Goal: Task Accomplishment & Management: Complete application form

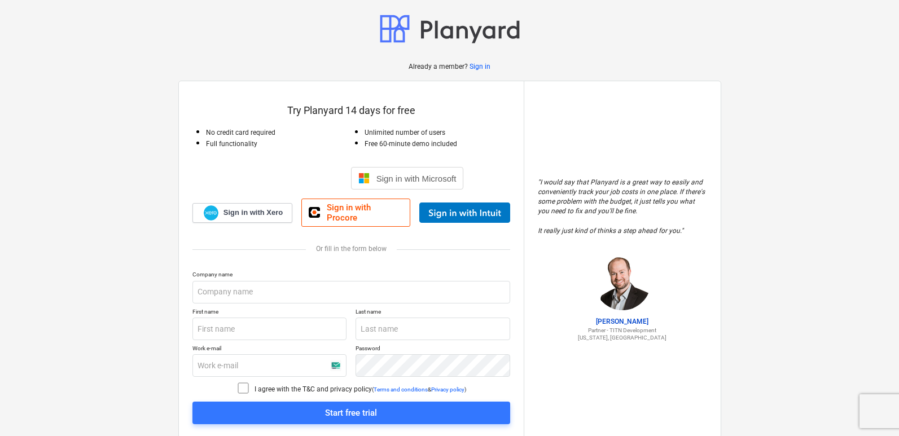
scroll to position [32, 0]
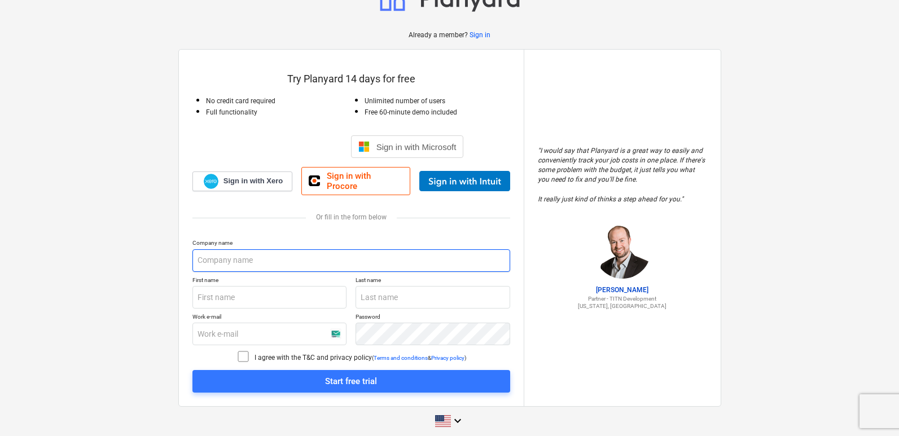
click at [255, 260] on input "text" at bounding box center [351, 260] width 318 height 23
type input "[DOMAIN_NAME]"
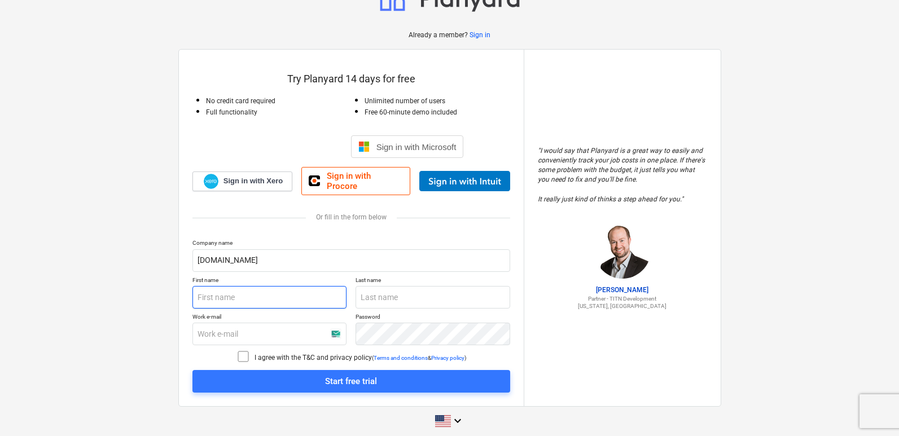
type input "[DOMAIN_NAME]"
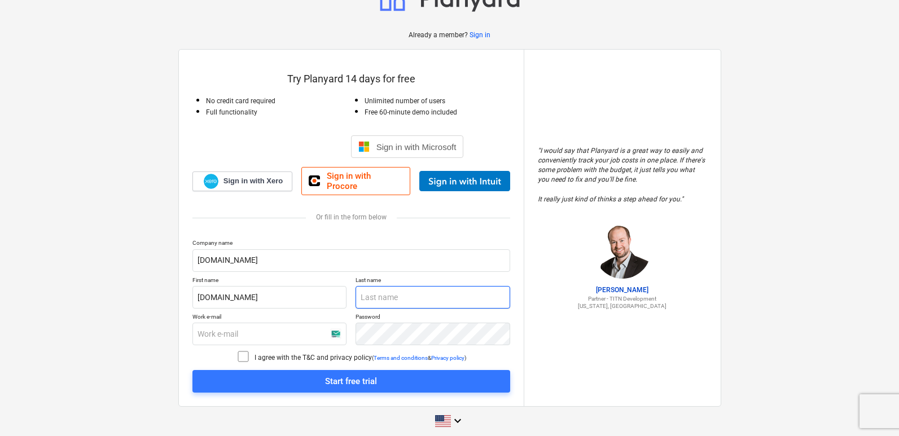
type input "sadad"
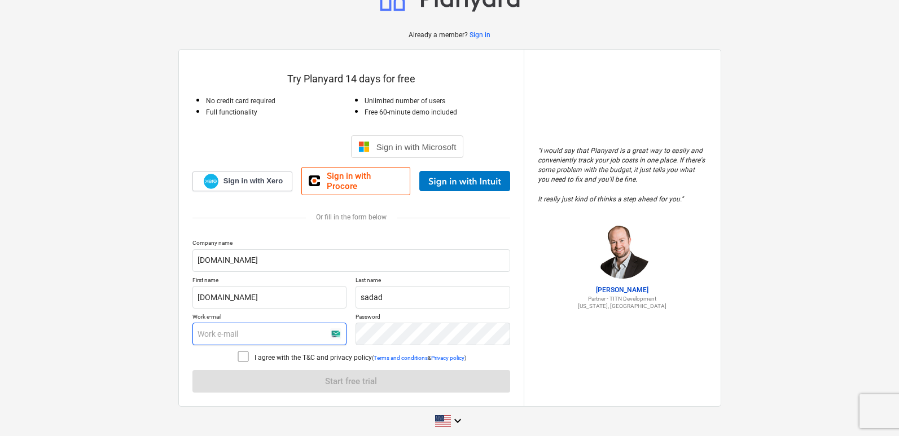
click at [231, 323] on input "text" at bounding box center [269, 334] width 155 height 23
type input "zararaxs@gmail.com"
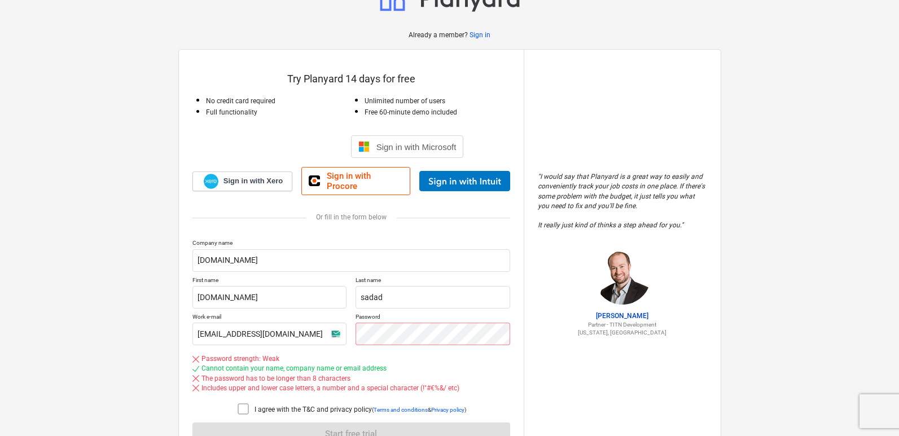
click at [243, 402] on icon at bounding box center [243, 409] width 14 height 14
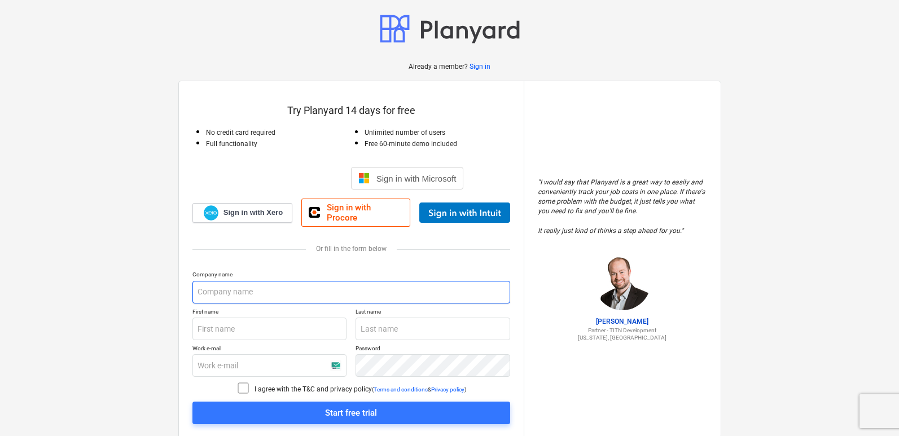
click at [241, 281] on input "text" at bounding box center [351, 292] width 318 height 23
type input "evil.com"
type input "sadad"
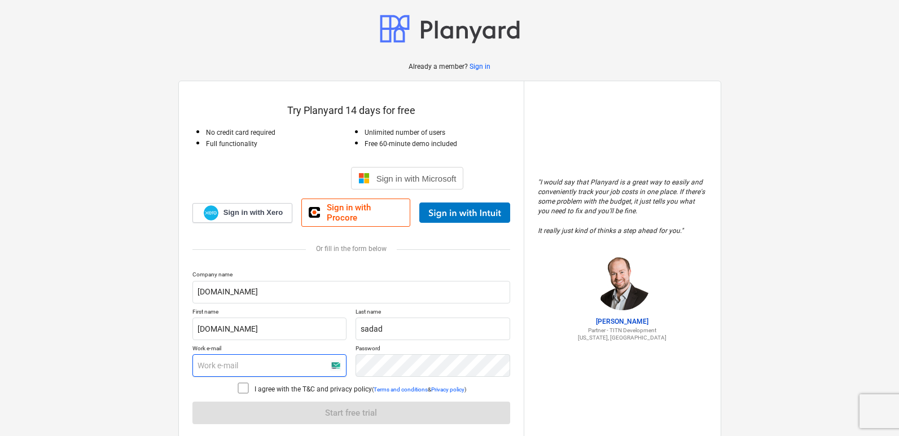
click at [249, 361] on input "text" at bounding box center [269, 365] width 155 height 23
type input "zararaxs@gmail.com"
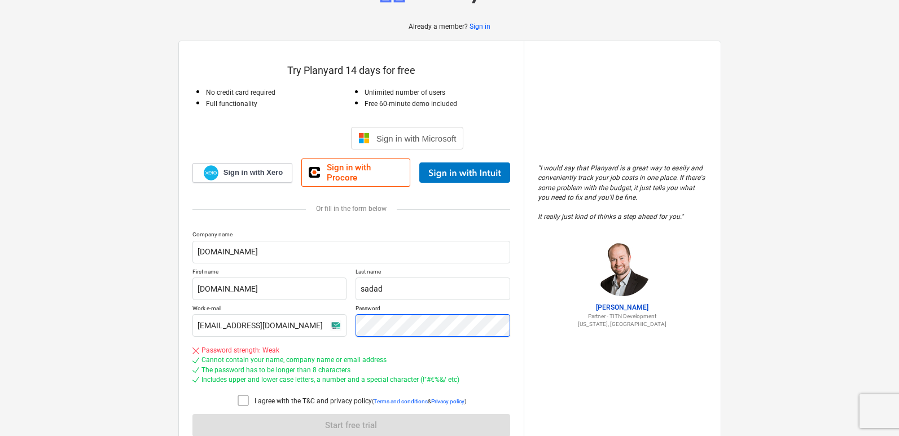
scroll to position [56, 0]
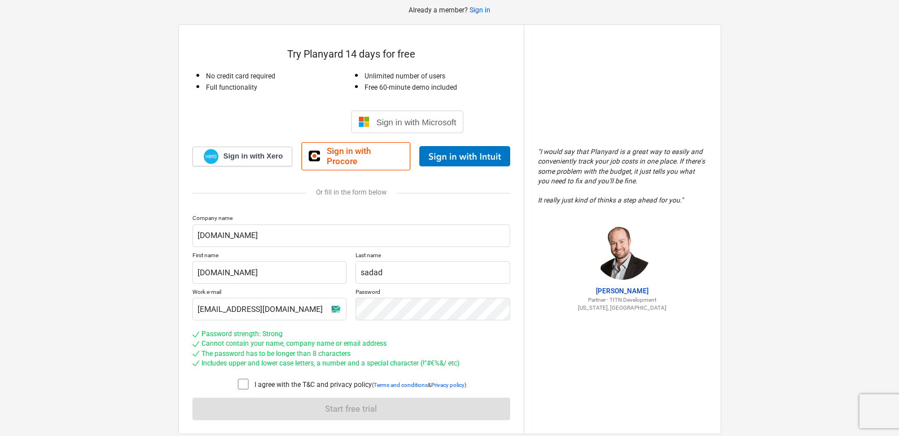
click at [237, 377] on icon at bounding box center [243, 384] width 14 height 14
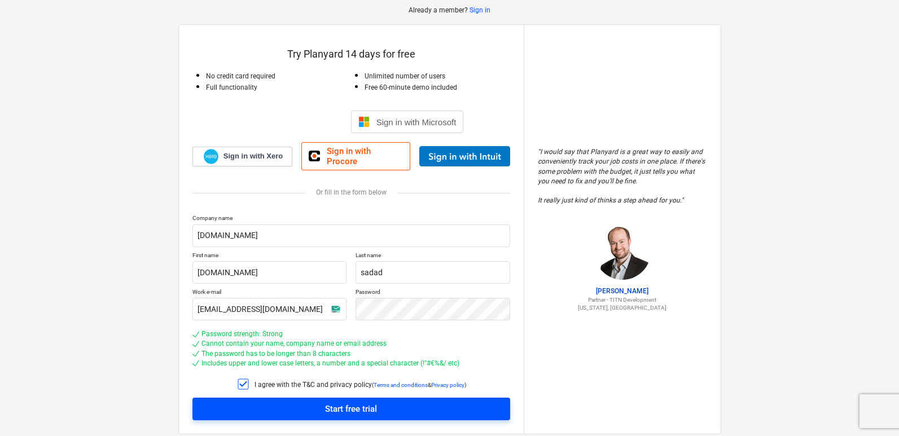
click at [261, 410] on button "Start free trial" at bounding box center [351, 409] width 318 height 23
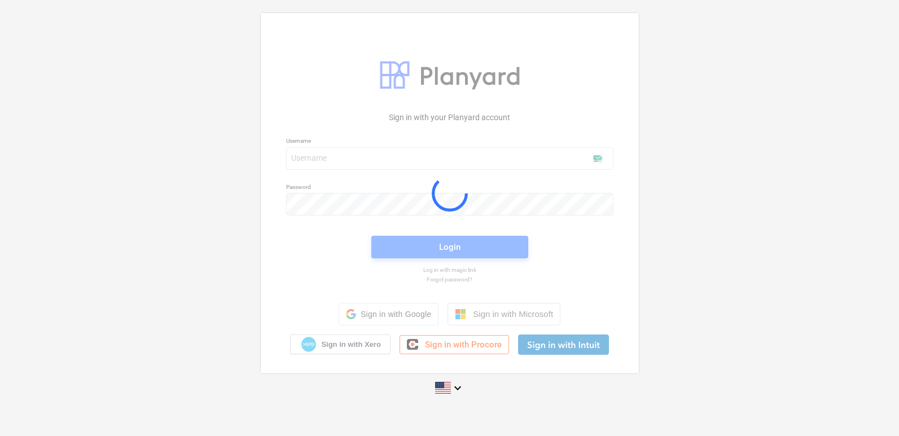
scroll to position [11, 0]
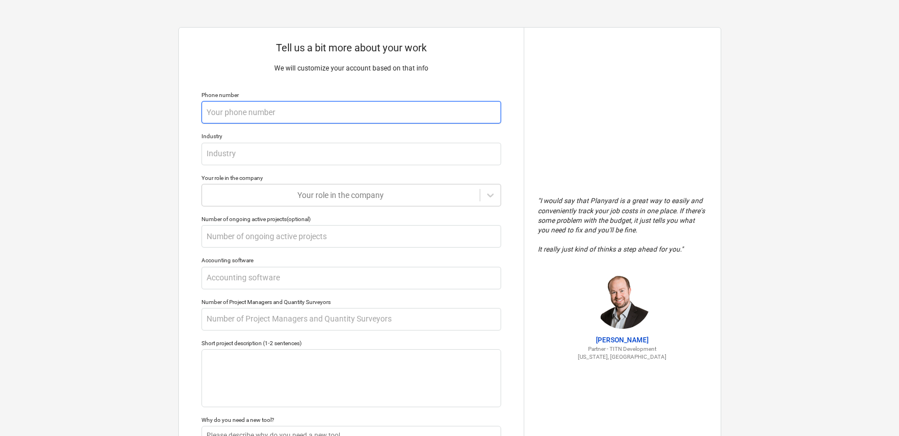
drag, startPoint x: 247, startPoint y: 121, endPoint x: 249, endPoint y: 116, distance: 5.9
click at [247, 120] on input "text" at bounding box center [351, 112] width 300 height 23
type input "w"
type textarea "x"
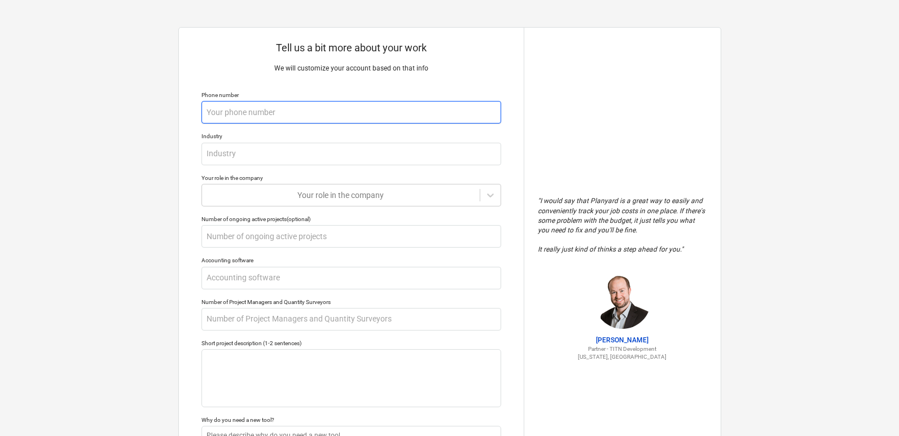
type input "2"
type textarea "x"
type input "23"
type textarea "x"
type input "234"
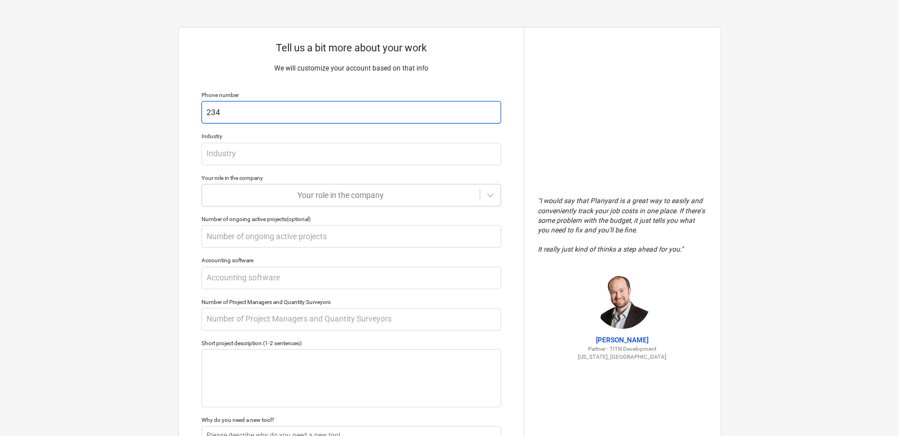
type textarea "x"
type input "2342"
type textarea "x"
type input "23423"
type textarea "x"
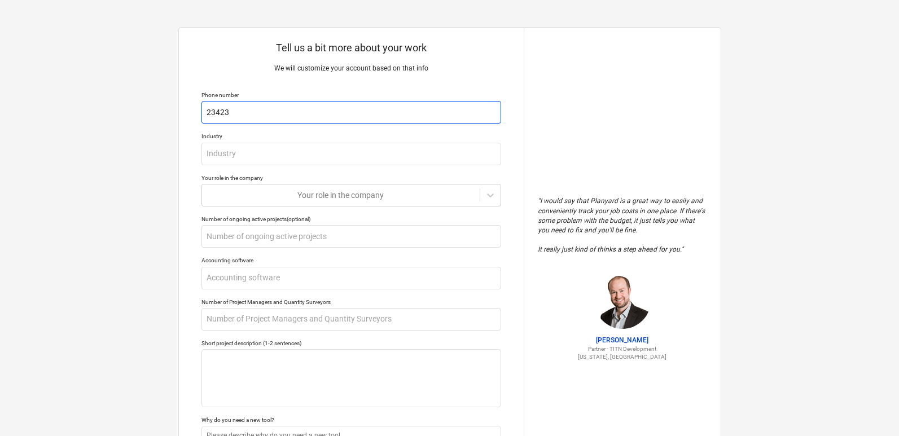
type input "234234"
type textarea "x"
type input "23423434"
type textarea "x"
type input "2342343432"
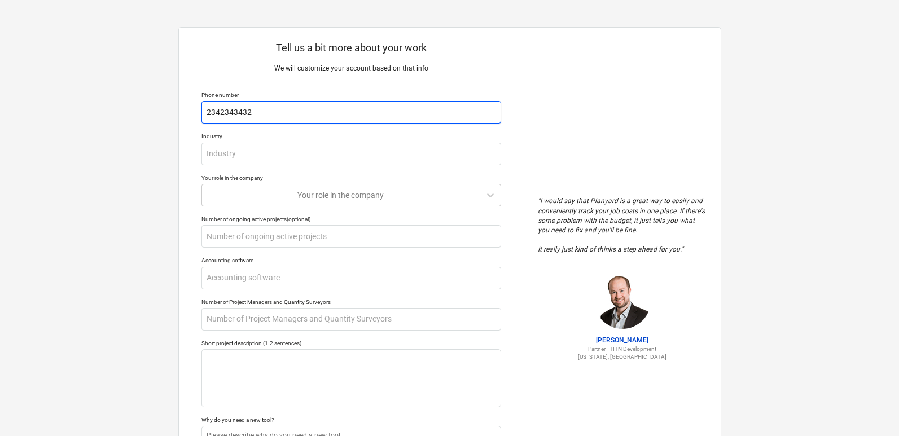
type textarea "x"
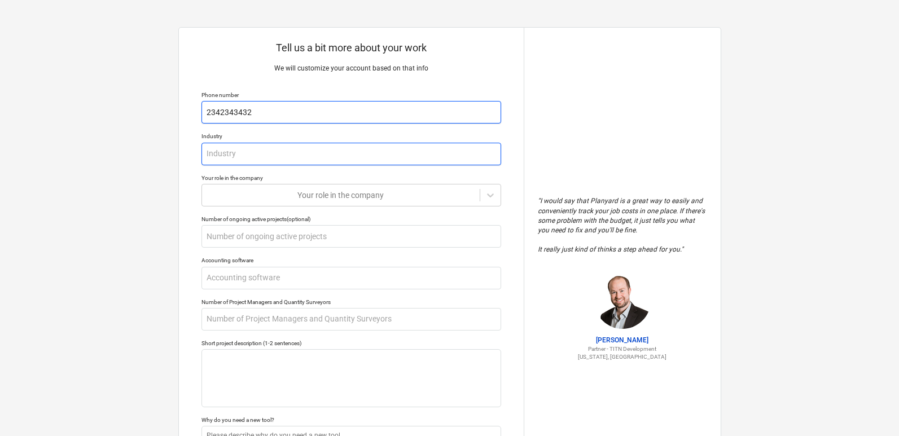
type input "2342343432"
click at [244, 152] on input "text" at bounding box center [351, 154] width 300 height 23
type textarea "x"
type input "s"
type textarea "x"
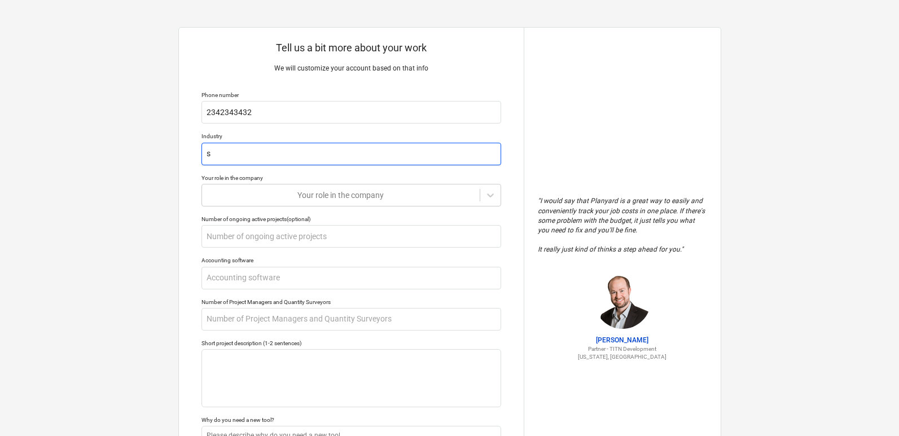
type input "sa"
type textarea "x"
type input "sad"
type textarea "x"
type input "sada"
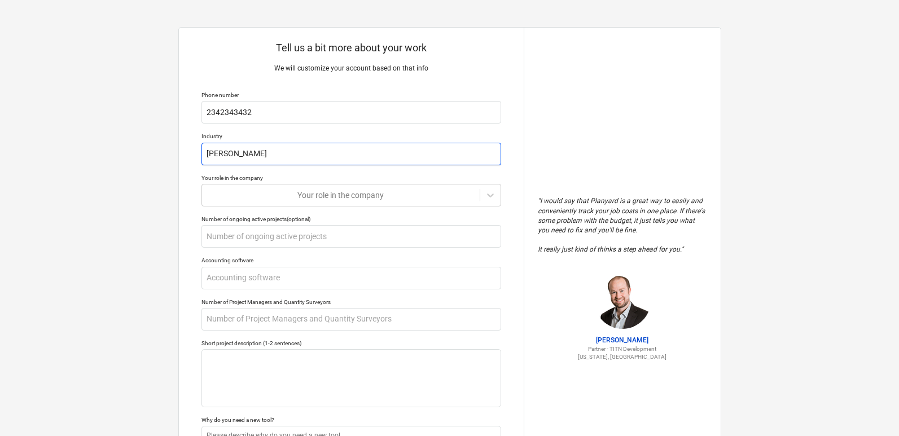
type textarea "x"
type input "sadas"
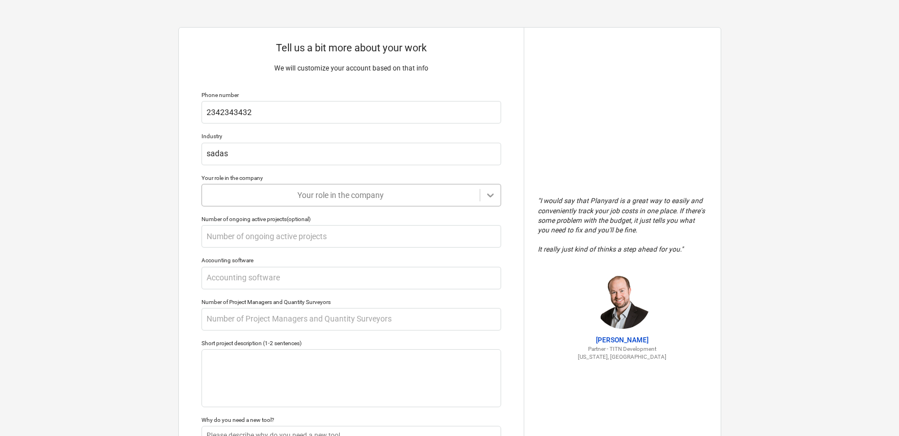
click at [487, 196] on icon at bounding box center [490, 195] width 11 height 11
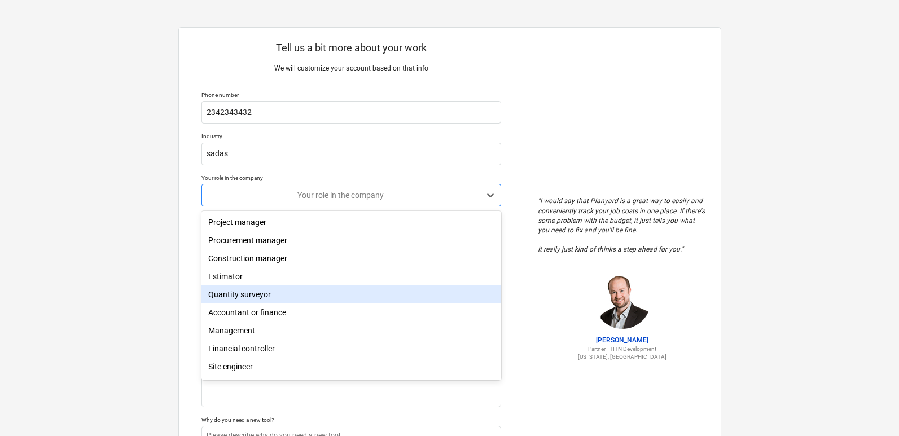
click at [329, 292] on div "Quantity surveyor" at bounding box center [351, 294] width 300 height 18
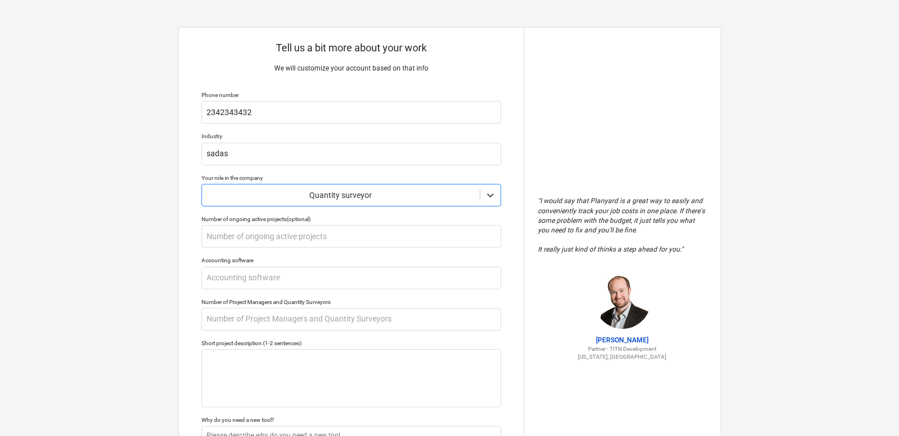
click at [282, 219] on div "Number of ongoing active projects (optional)" at bounding box center [351, 219] width 300 height 7
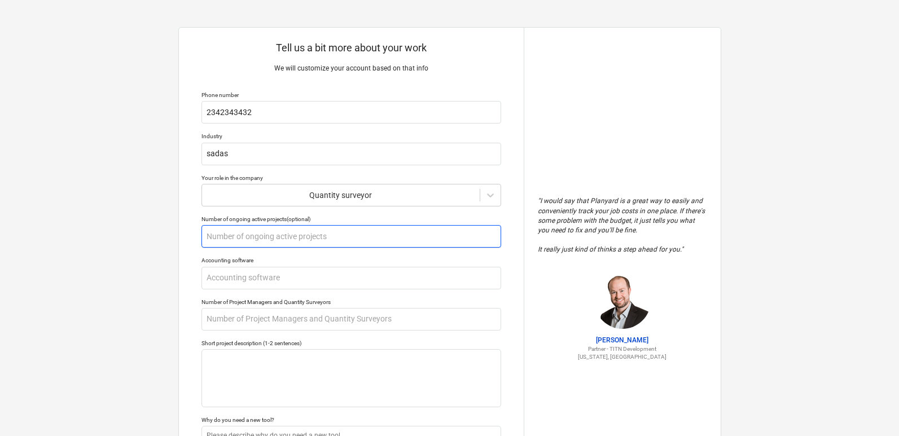
click at [274, 235] on input "text" at bounding box center [351, 236] width 300 height 23
type textarea "x"
type input "s"
type textarea "x"
type input "sa"
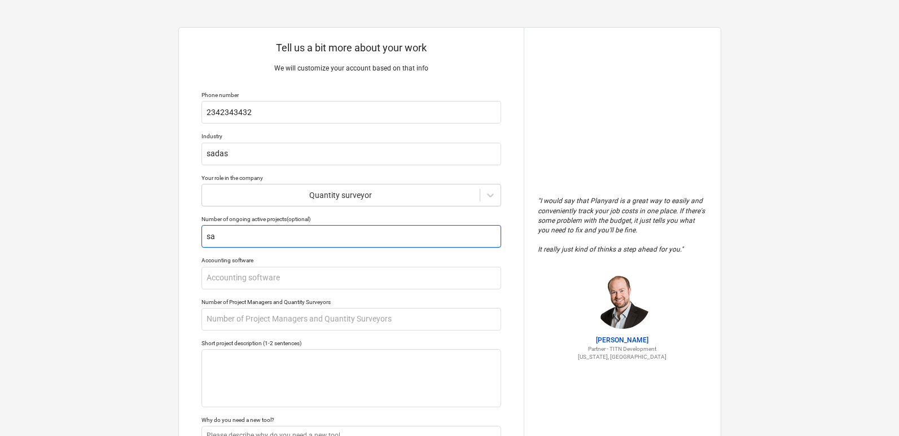
type textarea "x"
type input "sad"
type textarea "x"
type input "sad1"
type textarea "x"
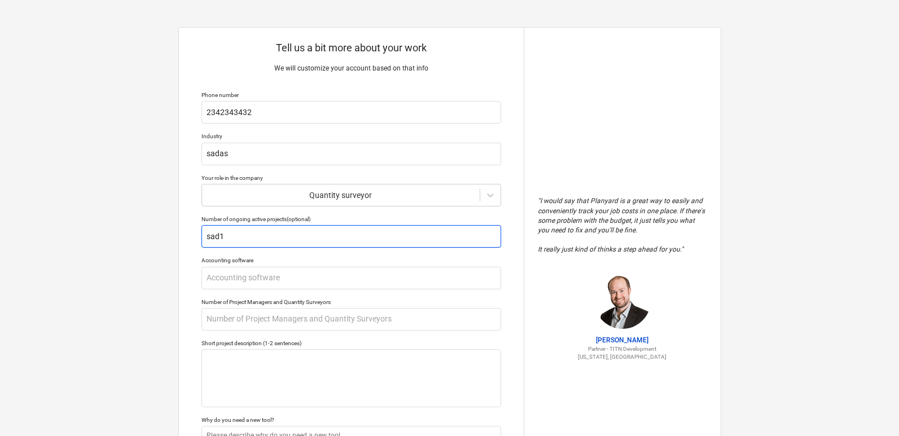
type input "sad11"
click at [215, 234] on input "sad11" at bounding box center [351, 236] width 300 height 23
click at [215, 233] on input "sad11" at bounding box center [351, 236] width 300 height 23
type textarea "x"
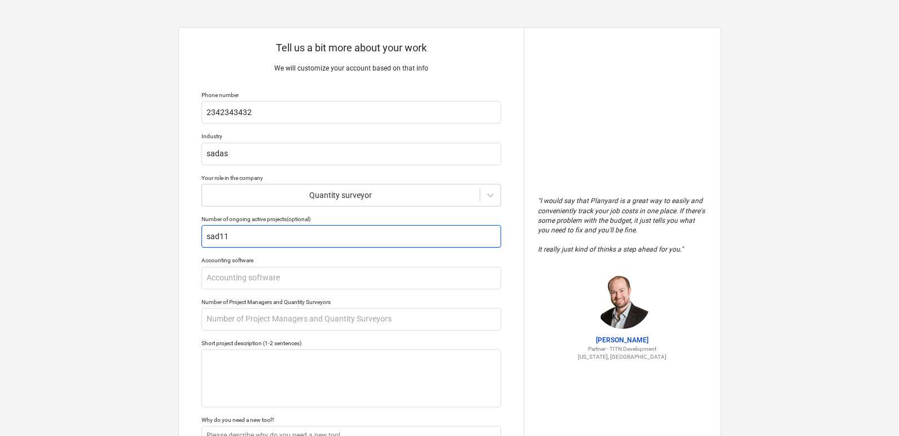
type input "1"
type textarea "x"
type input "11"
type textarea "x"
type input "11s"
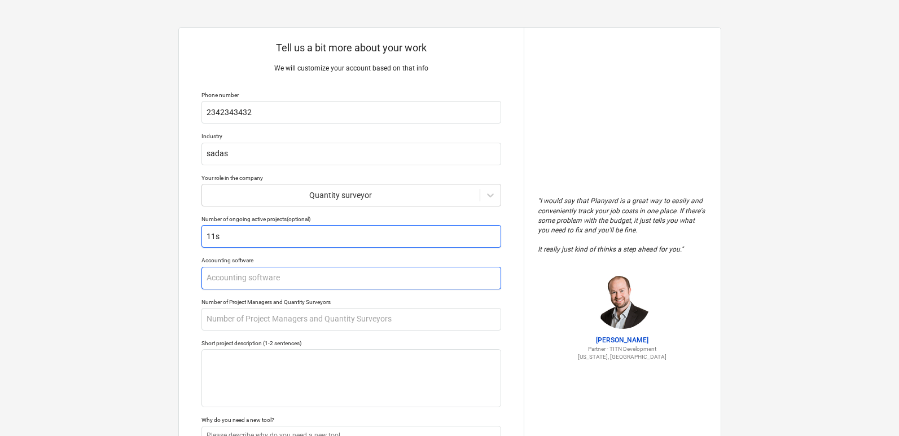
type textarea "x"
type input "11sad"
type textarea "x"
type input "11sa"
type textarea "x"
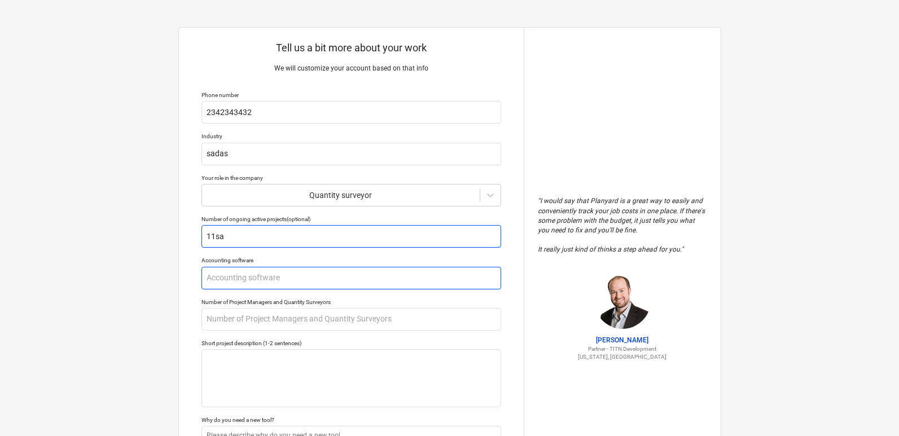
type input "11s"
type textarea "x"
type input "11"
click at [244, 274] on input "text" at bounding box center [351, 278] width 300 height 23
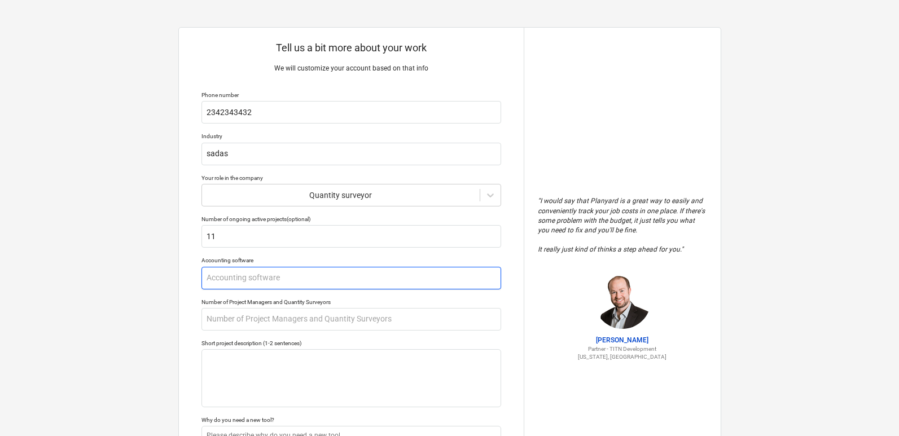
type textarea "x"
type input "s"
type textarea "x"
type input "sds"
type textarea "x"
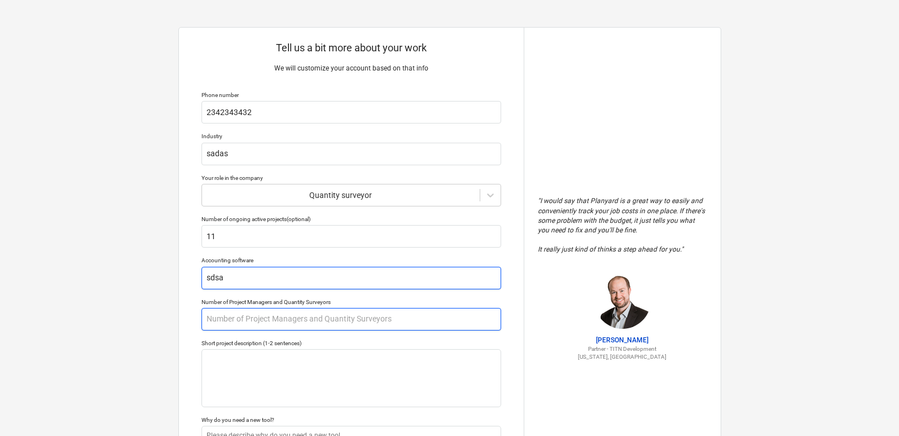
type input "sdsa"
click at [244, 320] on input "text" at bounding box center [351, 319] width 300 height 23
click at [245, 321] on input "text" at bounding box center [351, 319] width 300 height 23
type textarea "x"
type input "1"
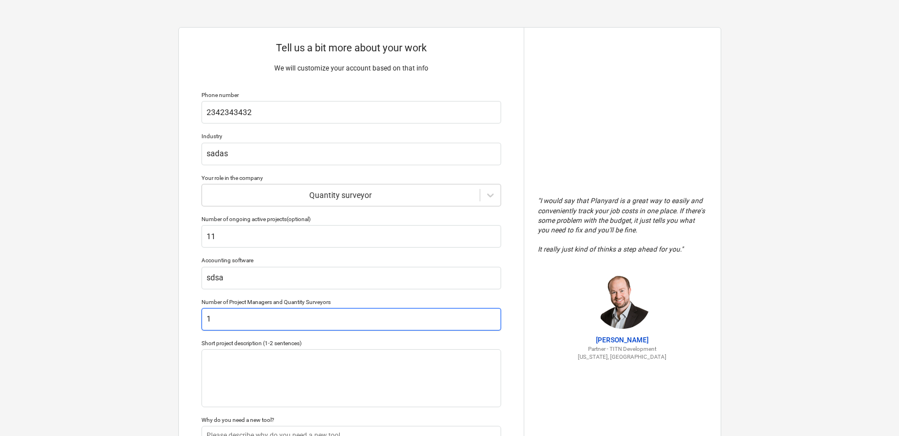
type textarea "x"
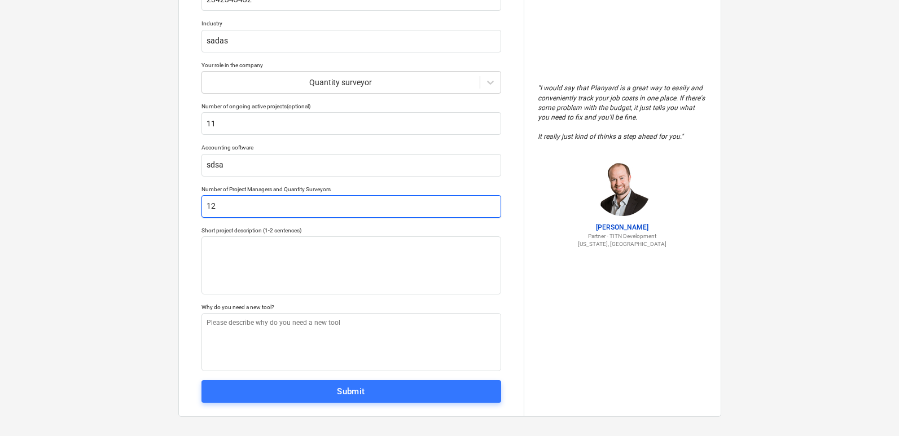
click at [222, 217] on input "12" at bounding box center [351, 206] width 300 height 23
type input "12"
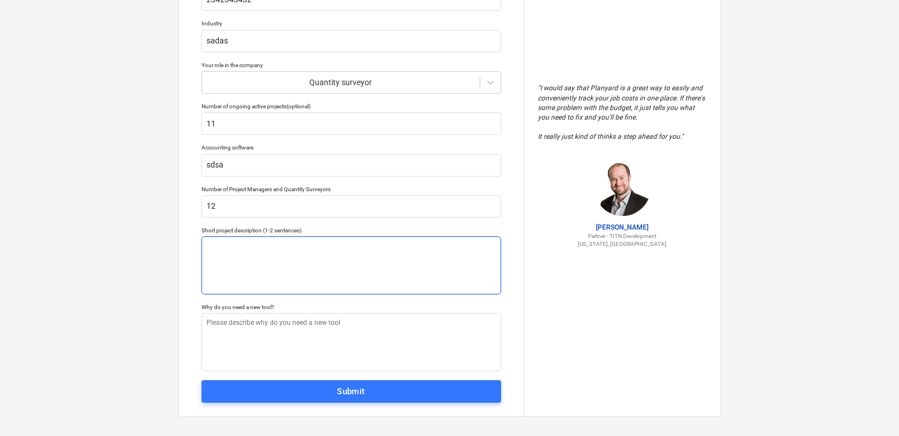
type textarea "x"
click at [230, 261] on textarea at bounding box center [351, 265] width 300 height 58
type textarea "s"
type textarea "x"
type textarea "sad"
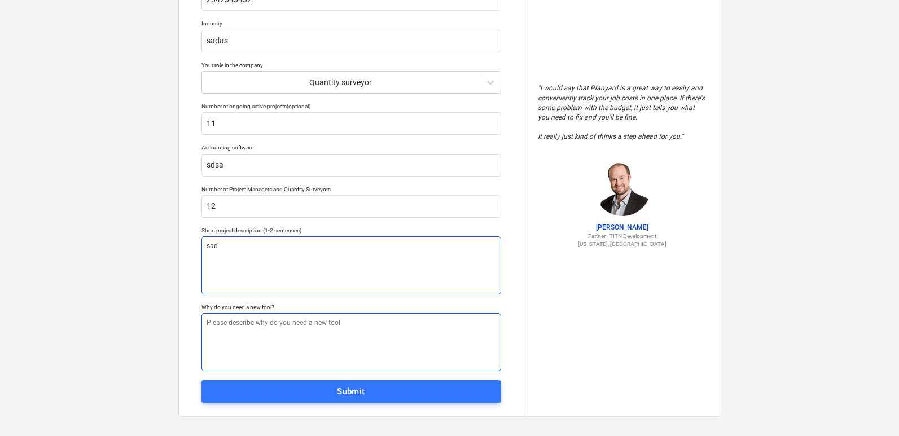
type textarea "x"
type textarea "sad"
type textarea "x"
click at [232, 322] on textarea at bounding box center [351, 342] width 300 height 58
type textarea "s"
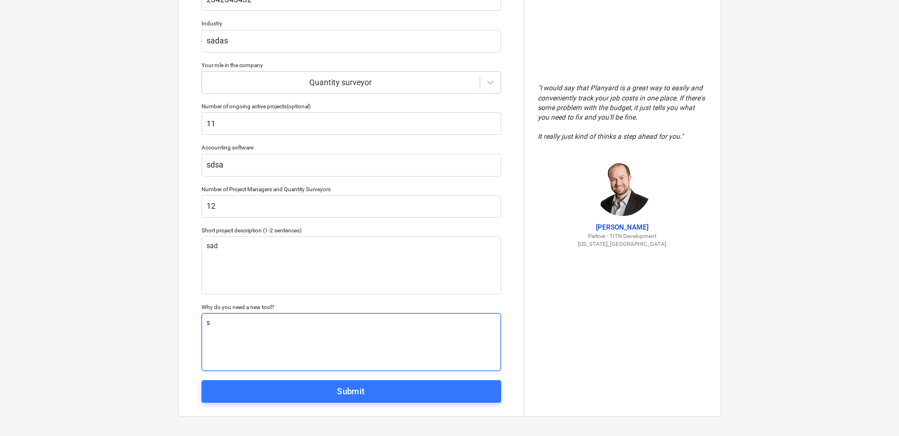
type textarea "x"
type textarea "sa"
type textarea "x"
type textarea "sad"
type textarea "x"
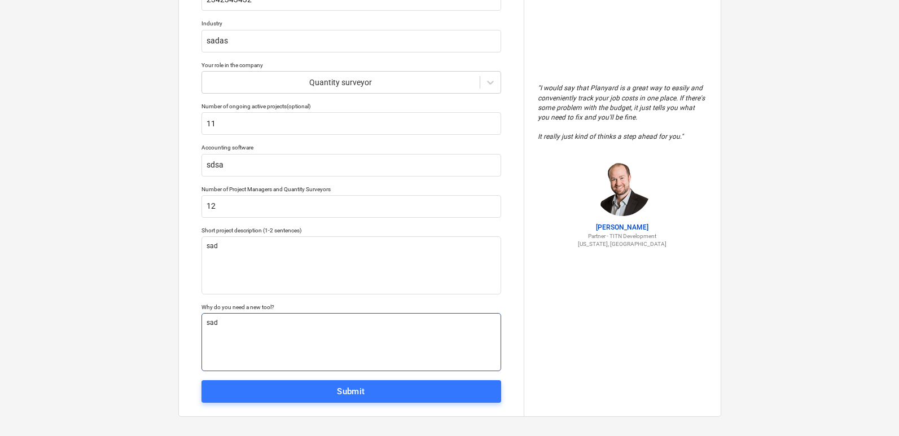
type textarea "sads"
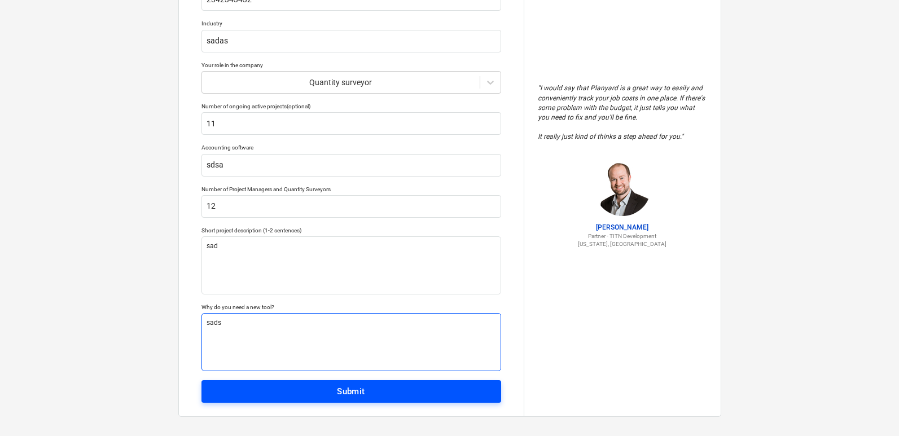
type textarea "x"
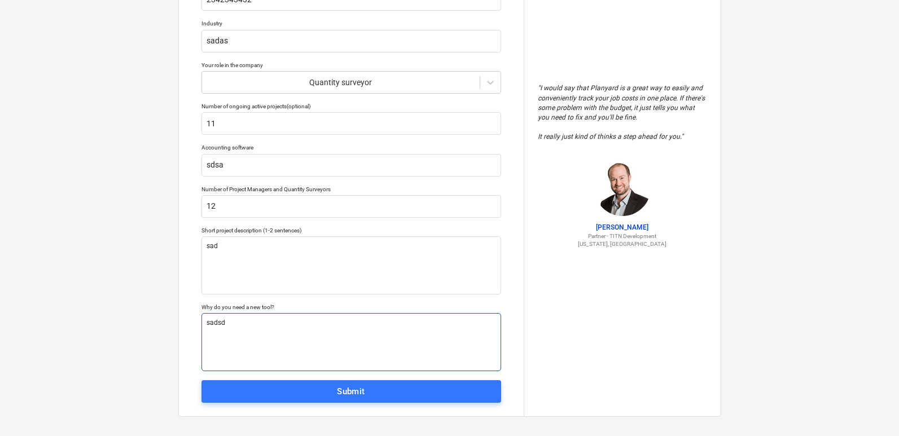
type textarea "sadsd"
click at [338, 409] on div "Tell us a bit more about your work We will customize your account based on that…" at bounding box center [351, 166] width 345 height 502
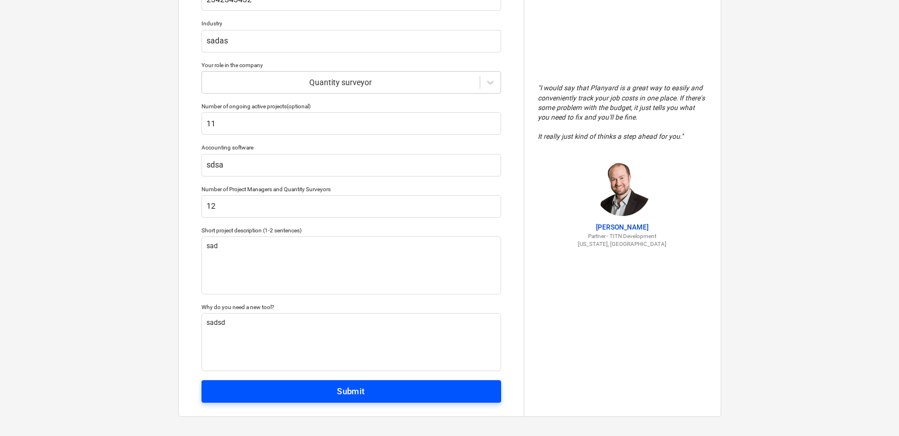
click at [348, 394] on div "Submit" at bounding box center [351, 391] width 28 height 15
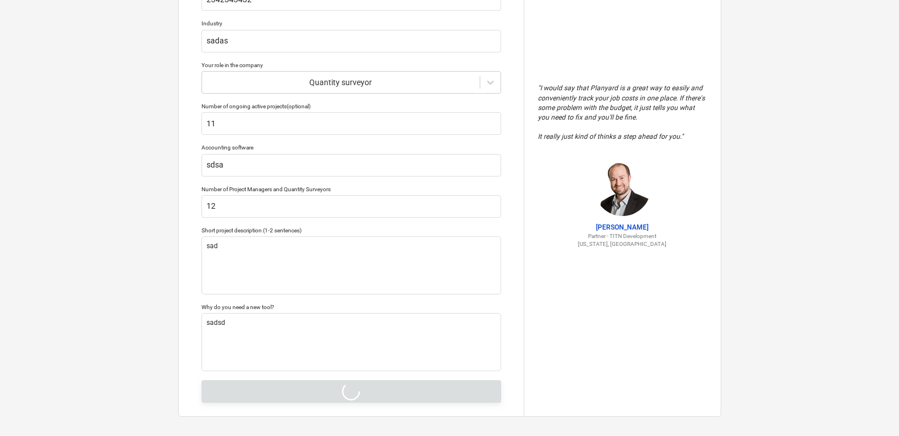
type textarea "x"
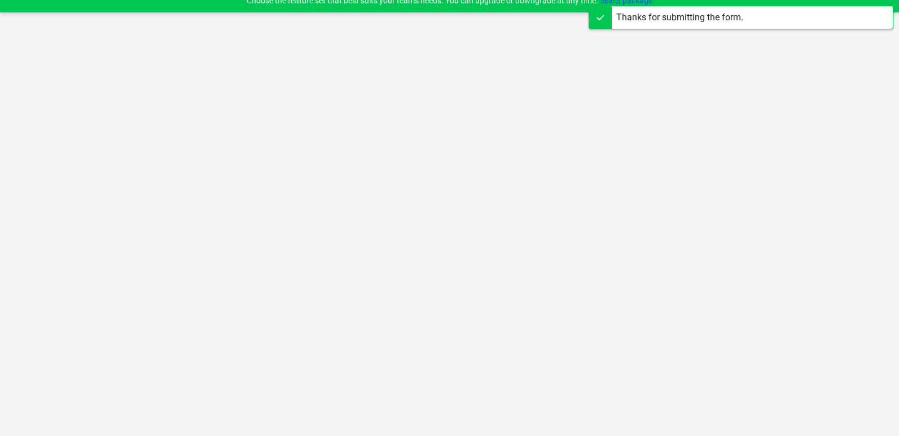
scroll to position [11, 0]
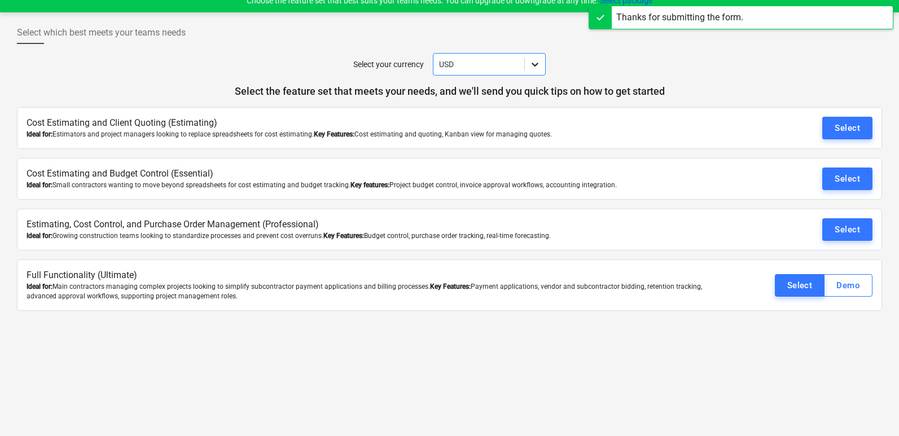
click at [530, 64] on icon at bounding box center [534, 64] width 11 height 11
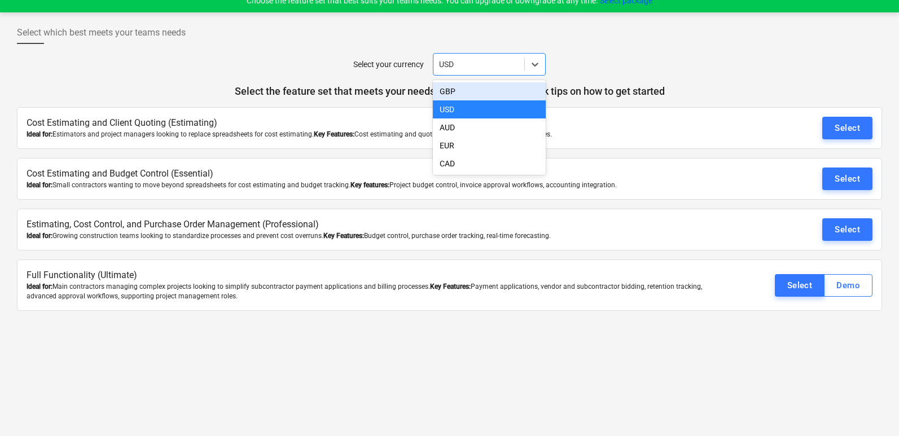
click at [460, 91] on div "GBP" at bounding box center [489, 91] width 113 height 18
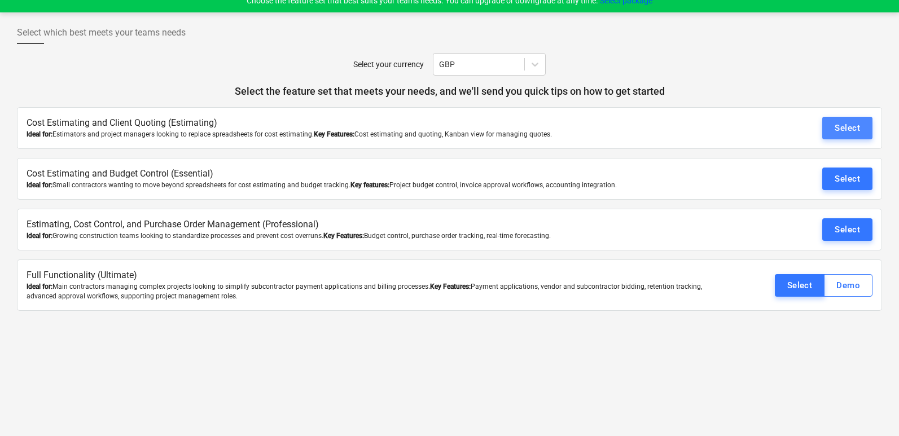
click at [839, 132] on div "Select" at bounding box center [846, 128] width 25 height 15
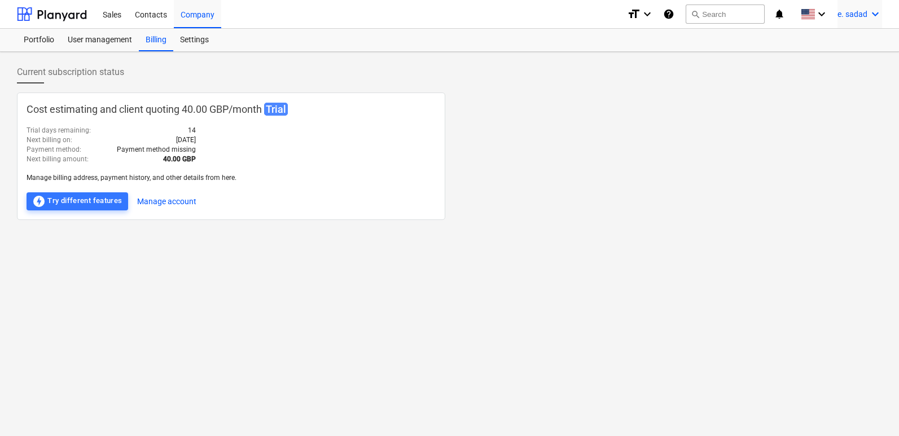
click at [859, 21] on div "e. sadad keyboard_arrow_down" at bounding box center [859, 14] width 45 height 28
click at [843, 45] on div "Settings" at bounding box center [848, 44] width 68 height 18
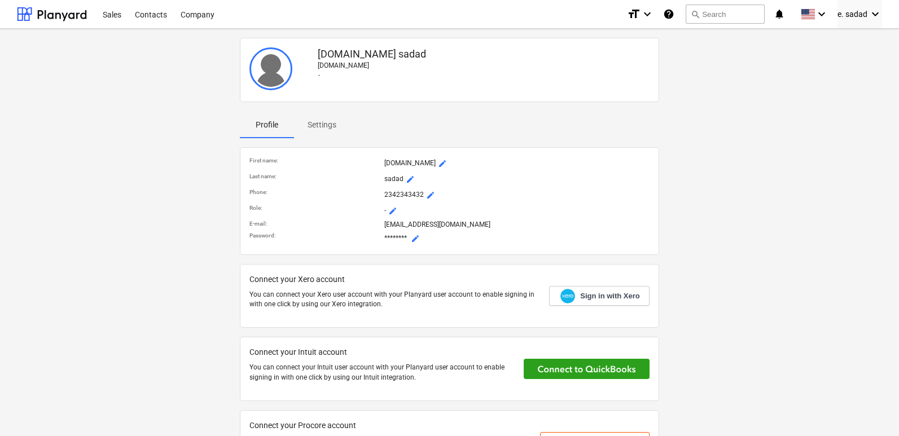
click at [414, 242] on span "mode_edit" at bounding box center [415, 238] width 9 height 9
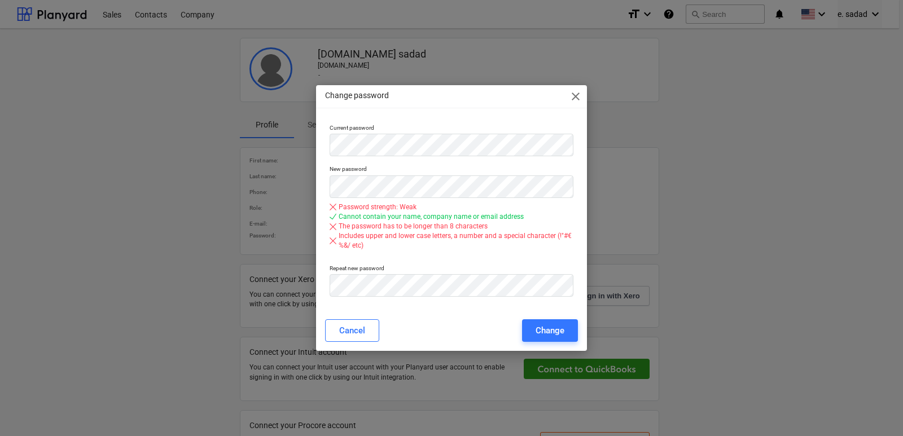
click at [572, 92] on span "close" at bounding box center [576, 97] width 14 height 14
